Goal: Navigation & Orientation: Find specific page/section

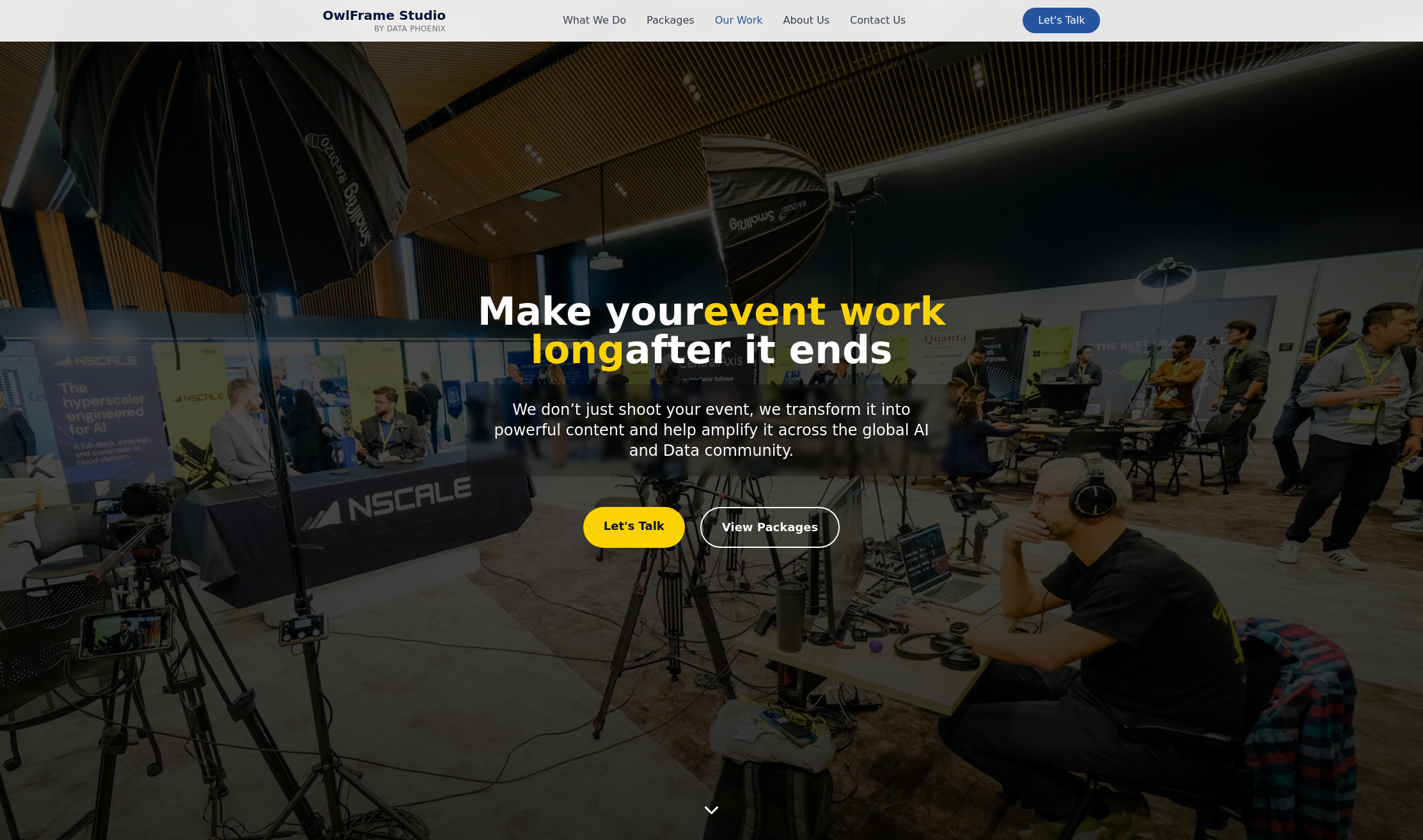
click at [737, 19] on link "Our Work" at bounding box center [739, 19] width 48 height 15
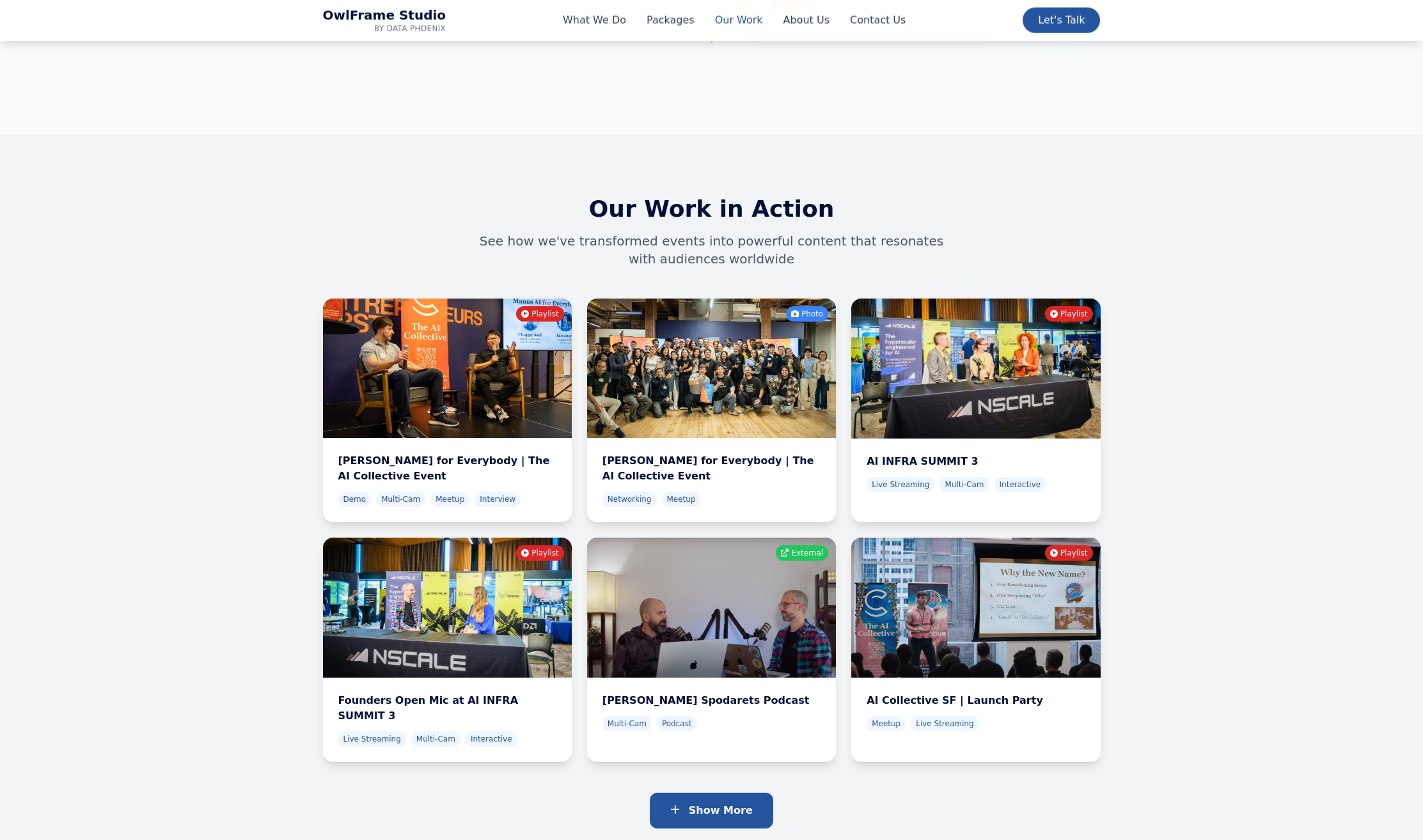
scroll to position [4229, 0]
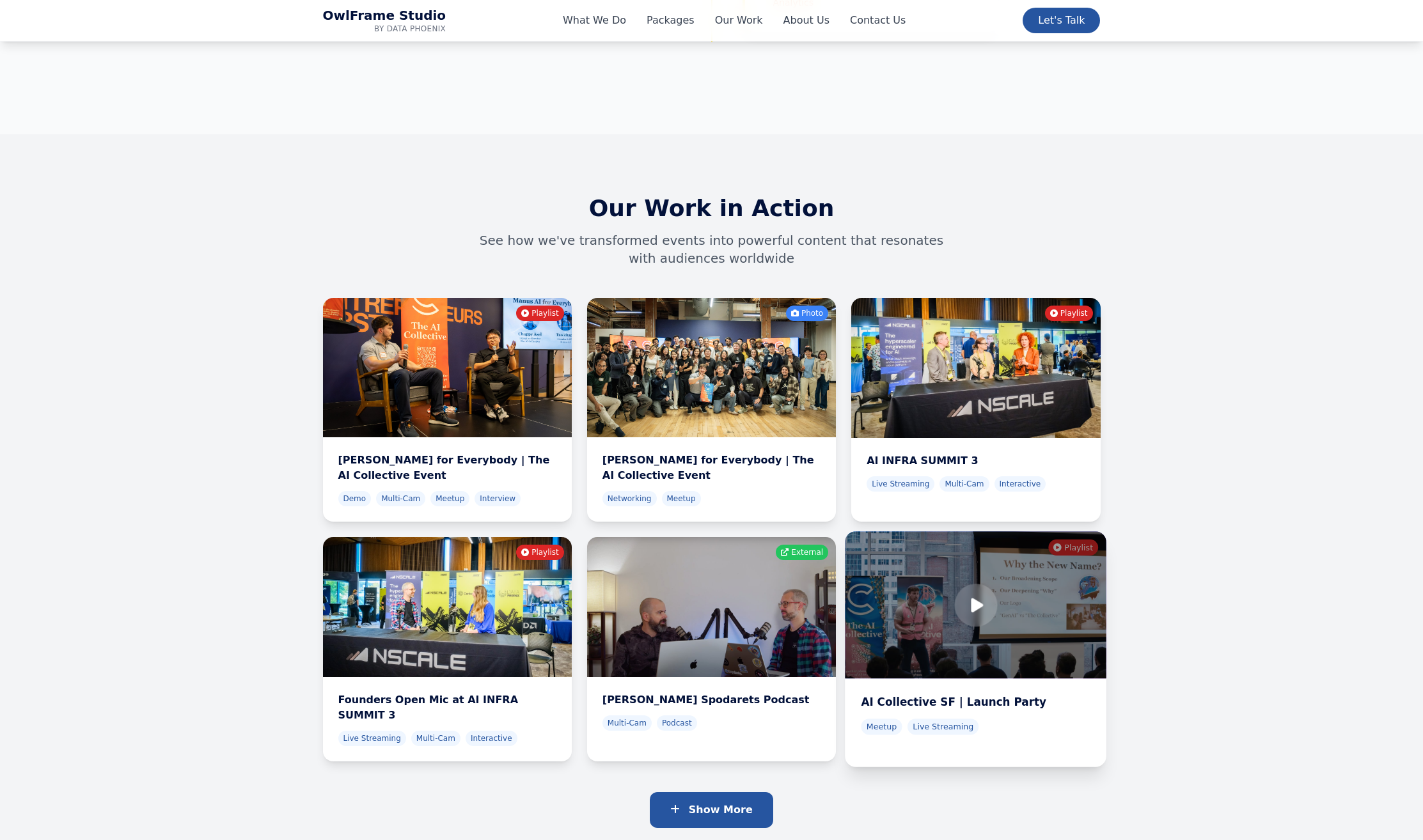
click at [1057, 541] on div at bounding box center [976, 606] width 261 height 147
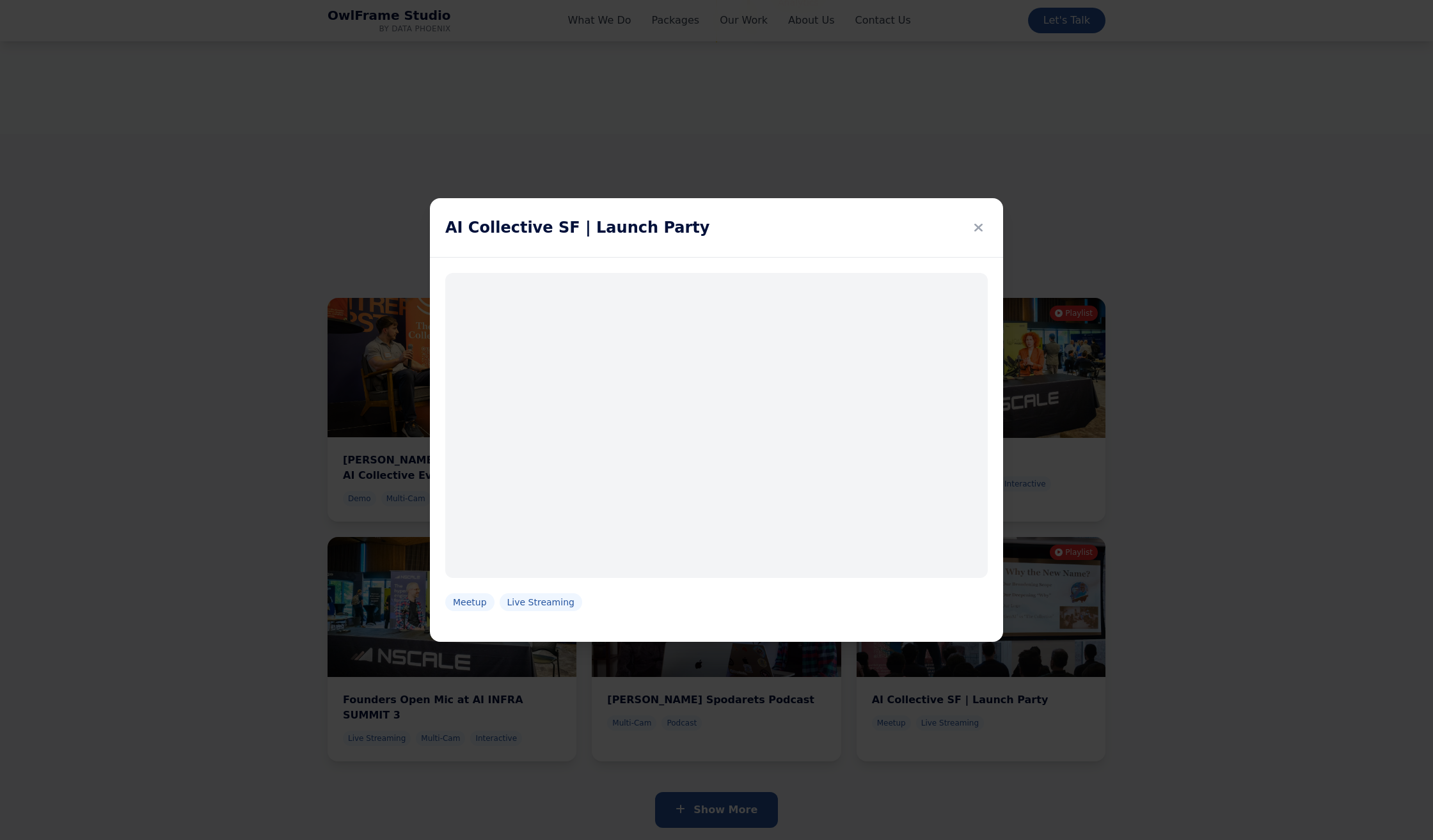
click at [1194, 224] on div "AI Collective SF | Launch Party Meetup Live Streaming" at bounding box center [716, 420] width 1433 height 840
click at [977, 226] on icon at bounding box center [977, 228] width 8 height 18
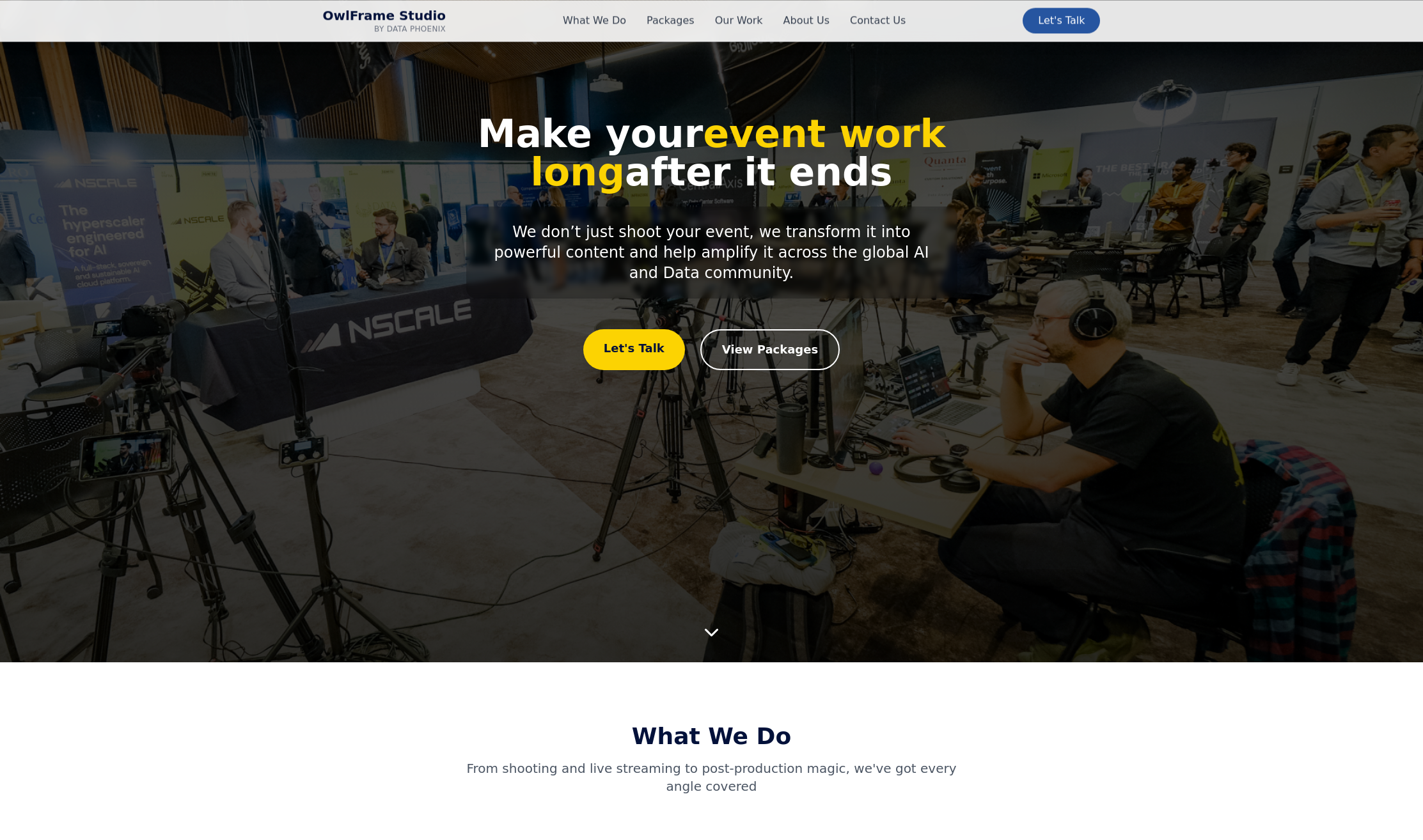
scroll to position [184, 0]
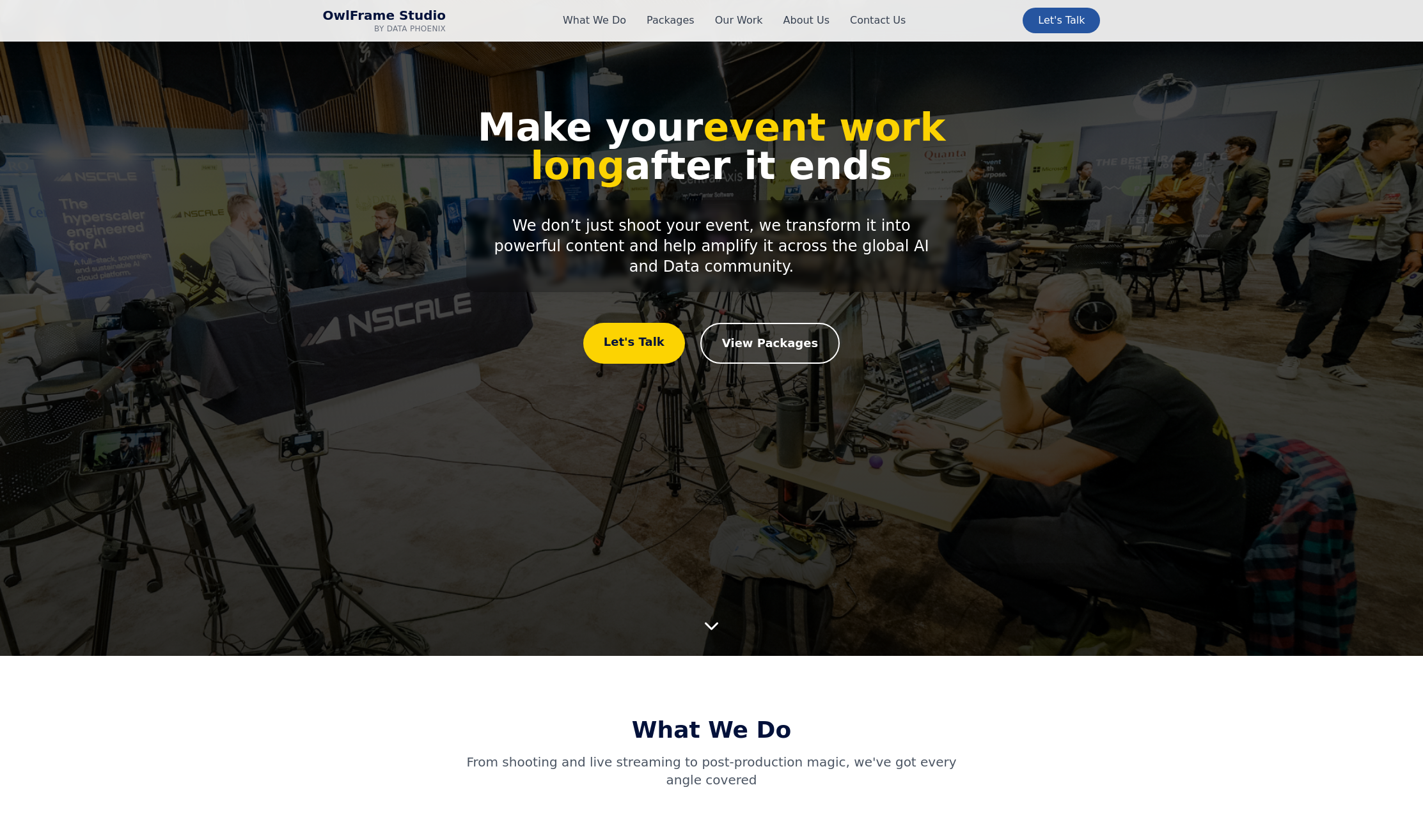
click at [719, 624] on icon at bounding box center [718, 623] width 13 height 20
click at [718, 629] on icon at bounding box center [718, 620] width 13 height 20
click at [721, 620] on icon at bounding box center [718, 620] width 13 height 20
click at [719, 633] on section "Make your event work long after it ends We don’t just shoot your event, we tran…" at bounding box center [712, 236] width 1423 height 840
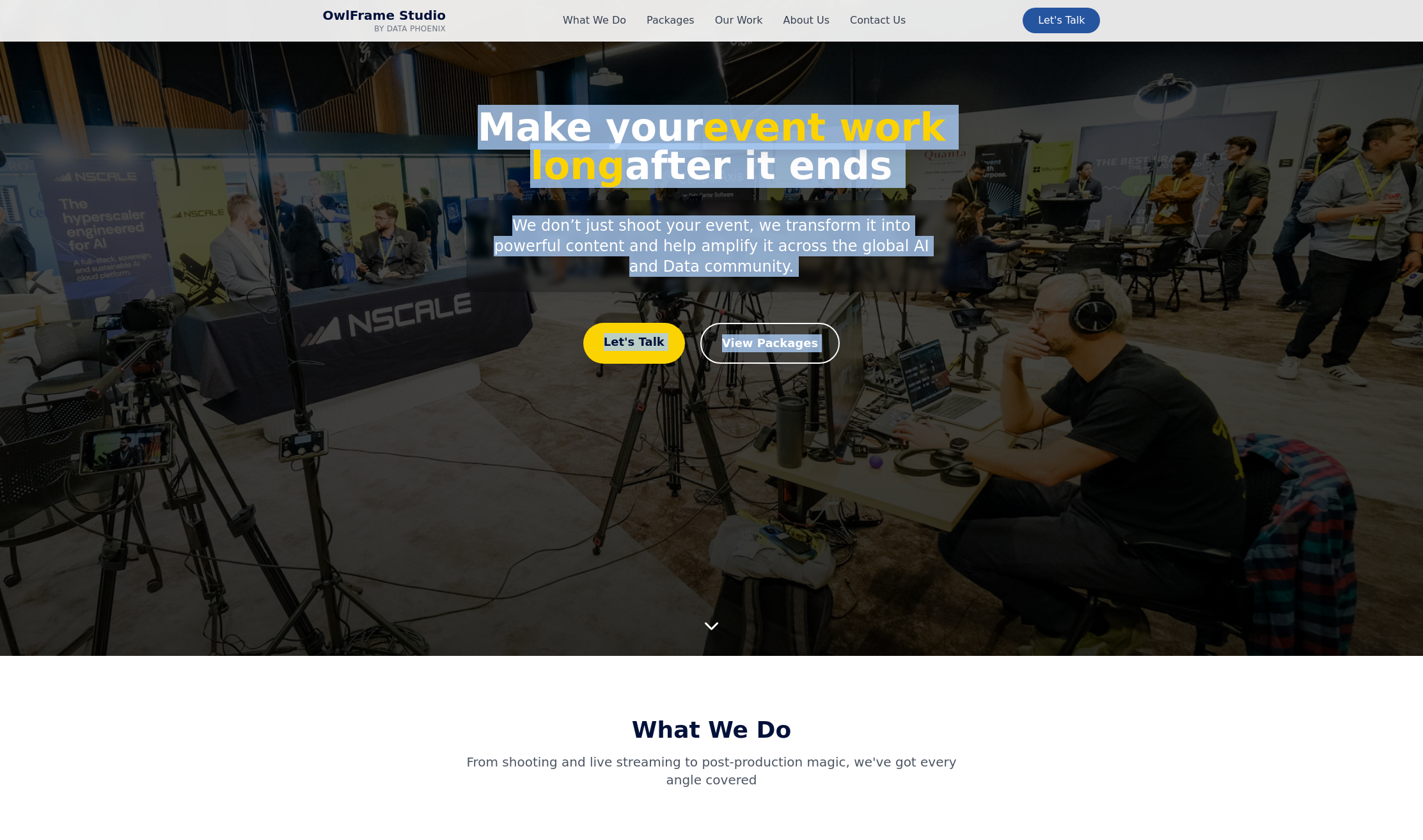
click at [720, 626] on icon at bounding box center [718, 622] width 13 height 20
click at [719, 621] on icon at bounding box center [718, 620] width 13 height 20
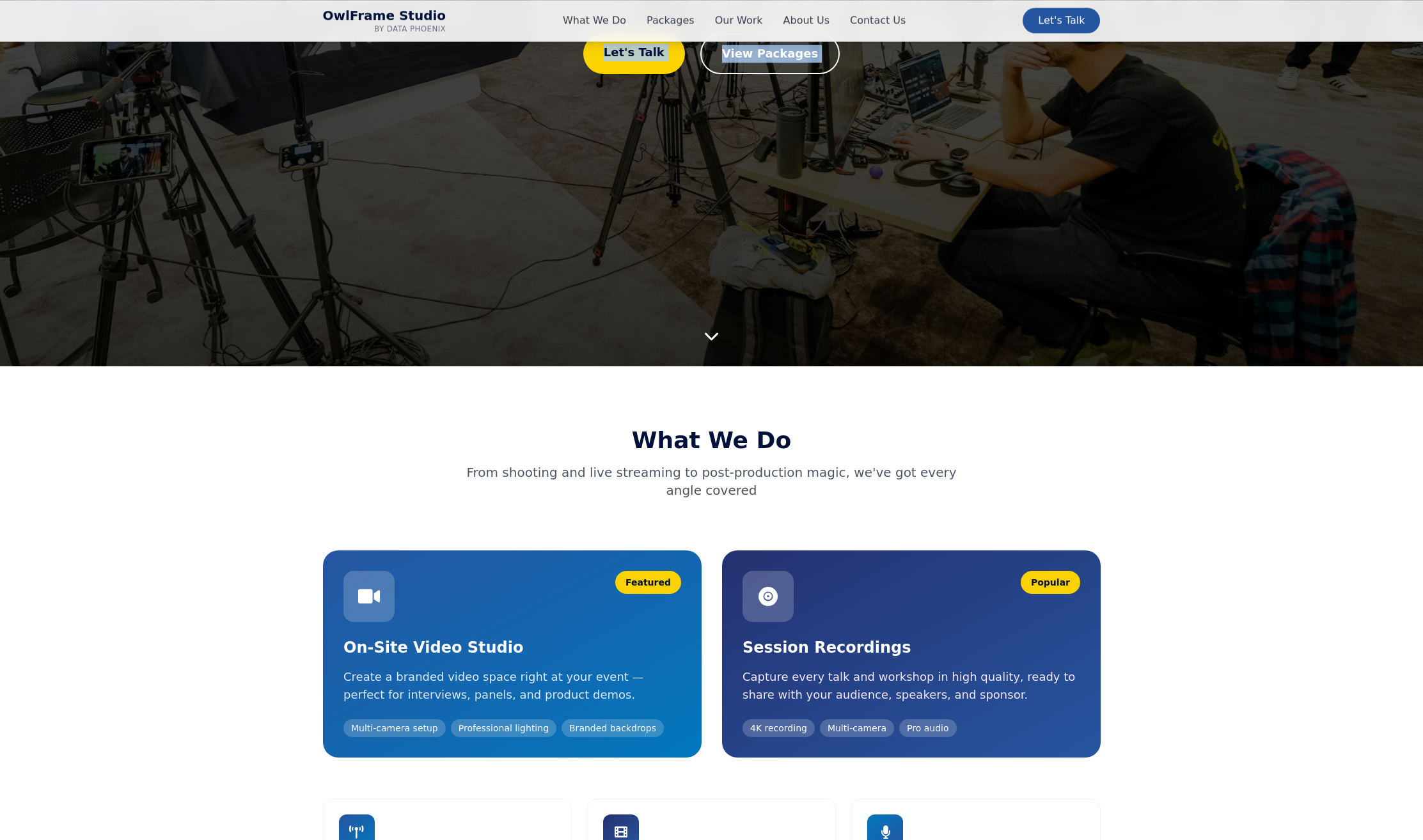
scroll to position [583, 0]
